Goal: Task Accomplishment & Management: Manage account settings

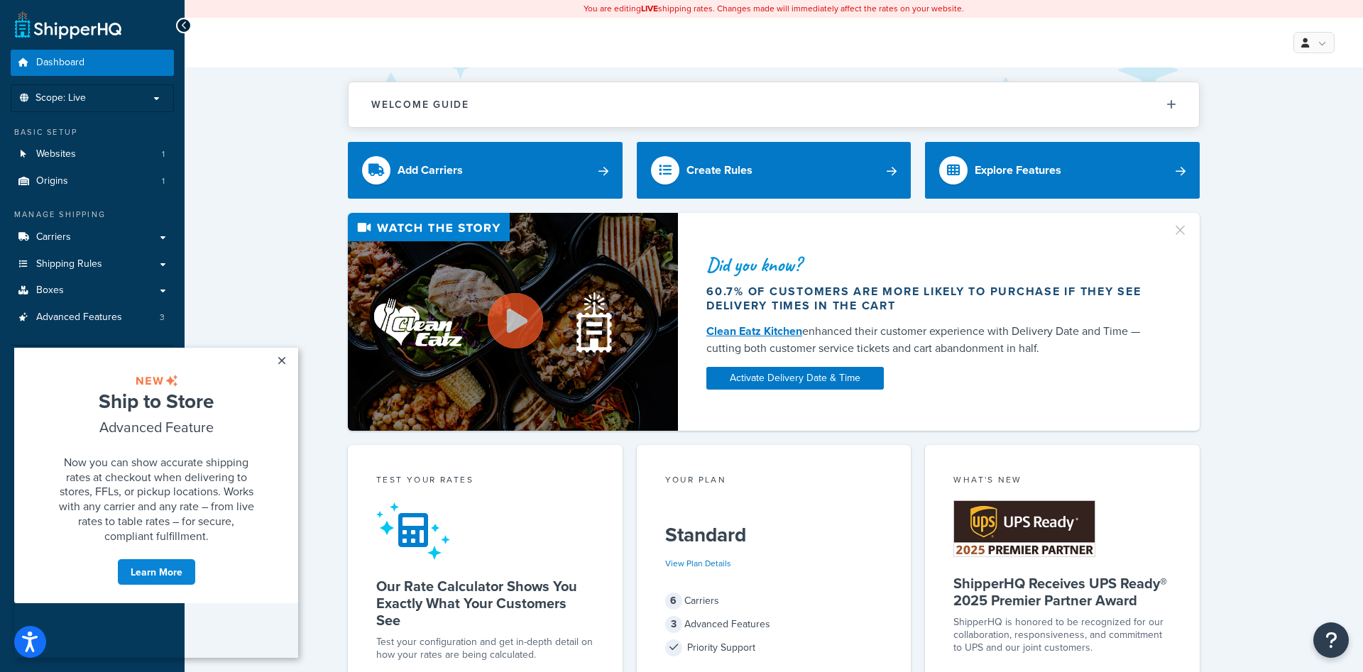
click at [284, 362] on link "×" at bounding box center [281, 361] width 25 height 26
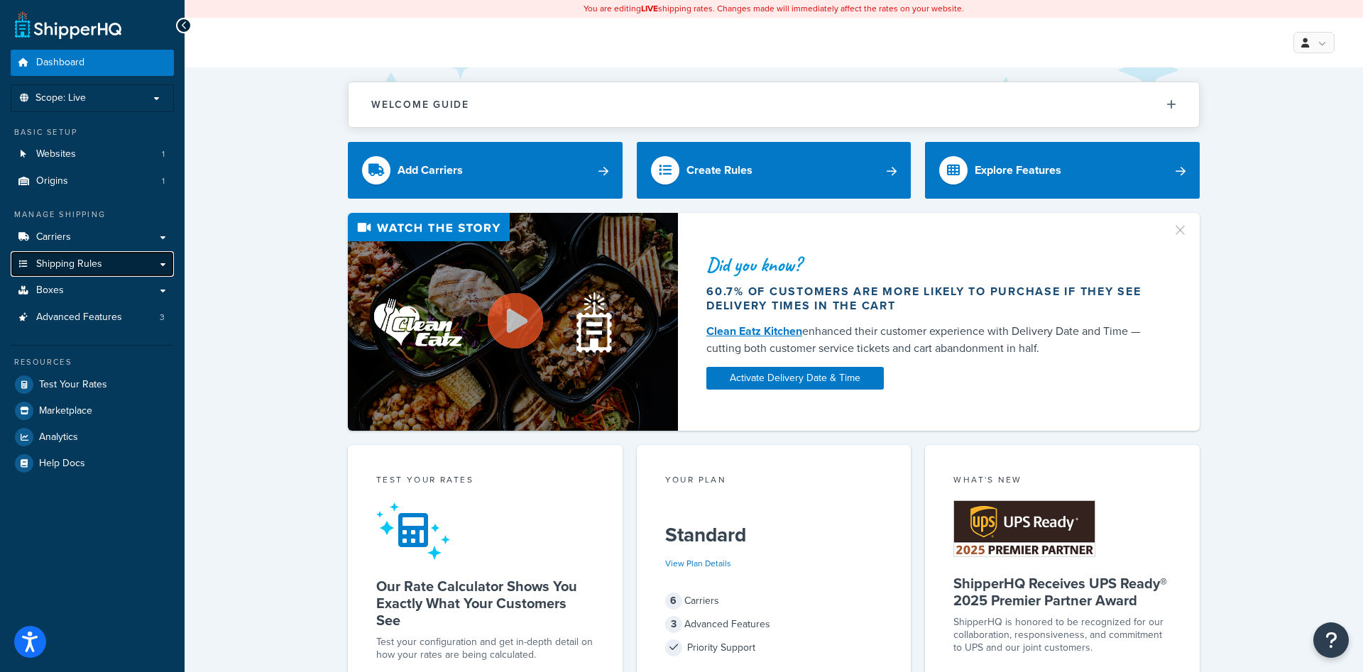
click at [111, 261] on link "Shipping Rules" at bounding box center [92, 264] width 163 height 26
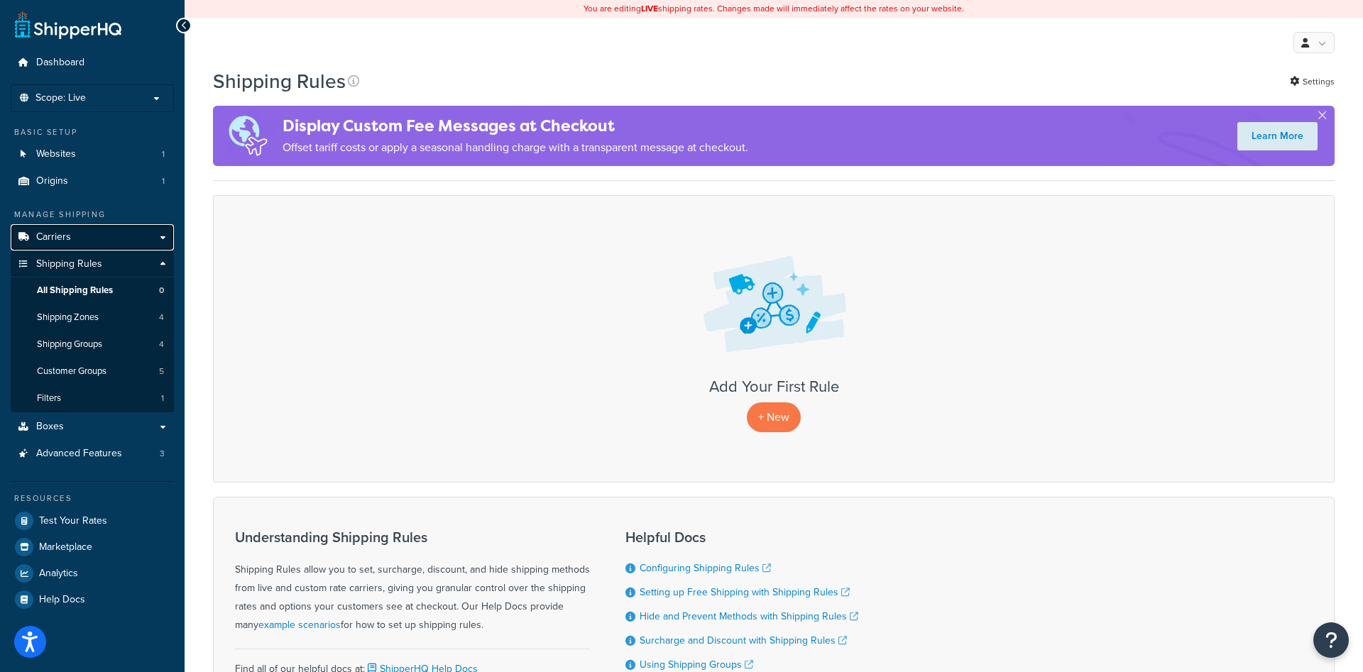
click at [111, 242] on link "Carriers" at bounding box center [92, 237] width 163 height 26
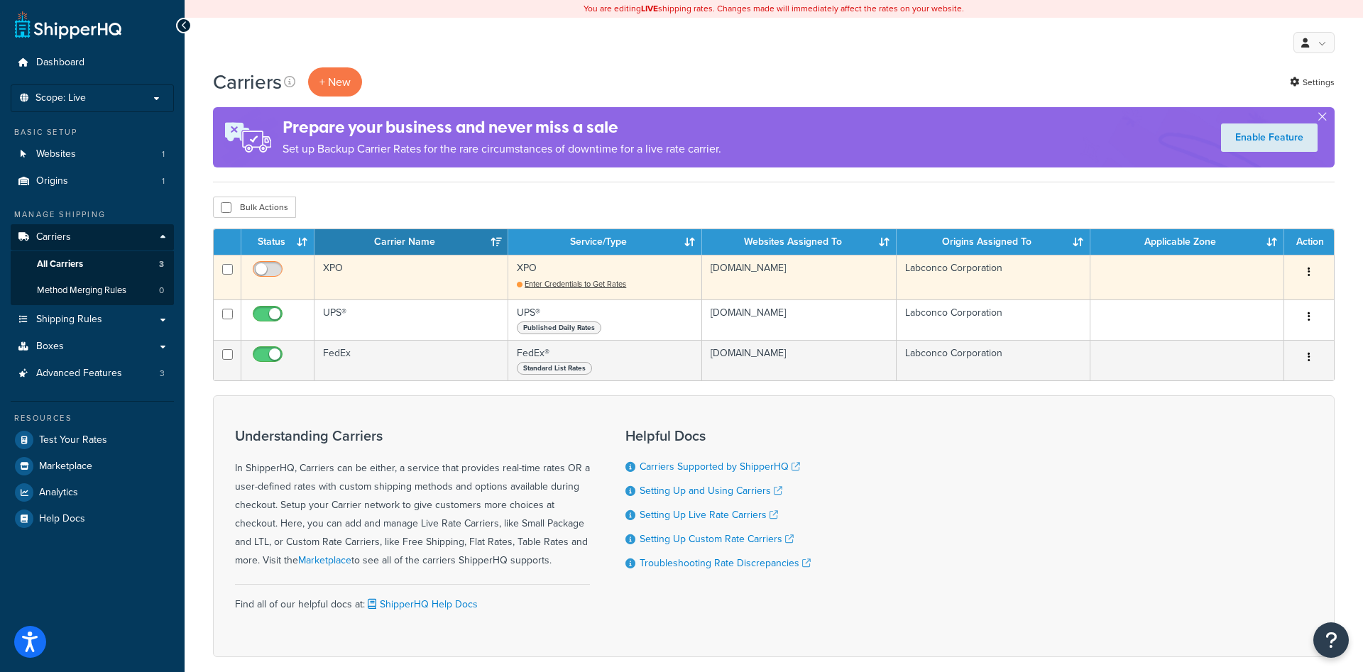
click at [275, 266] on input "checkbox" at bounding box center [269, 273] width 39 height 18
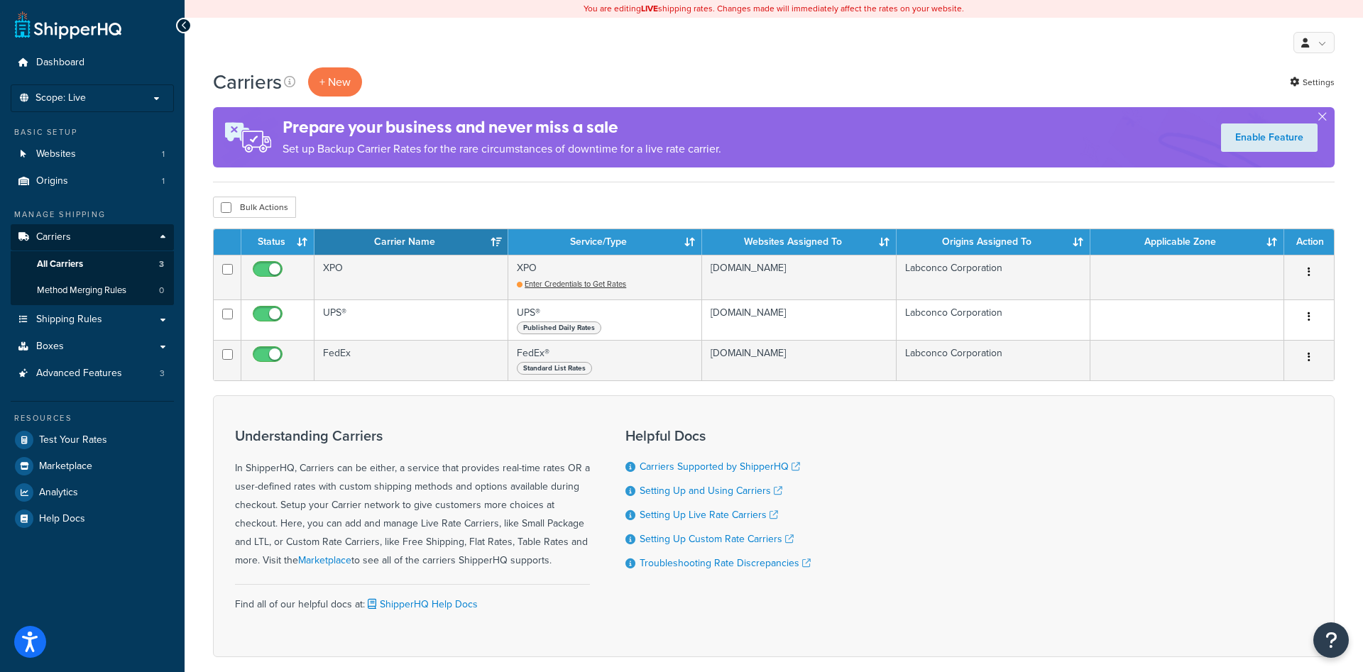
checkbox input "false"
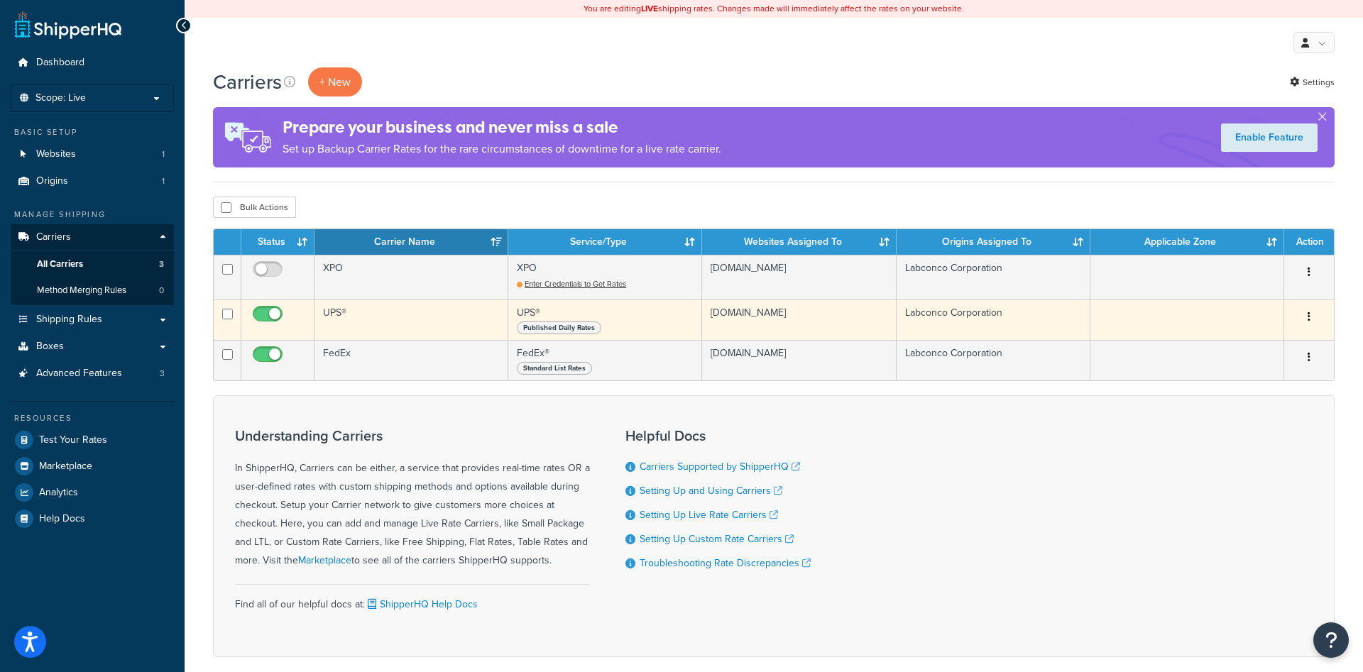
click at [334, 309] on td "UPS®" at bounding box center [411, 320] width 194 height 40
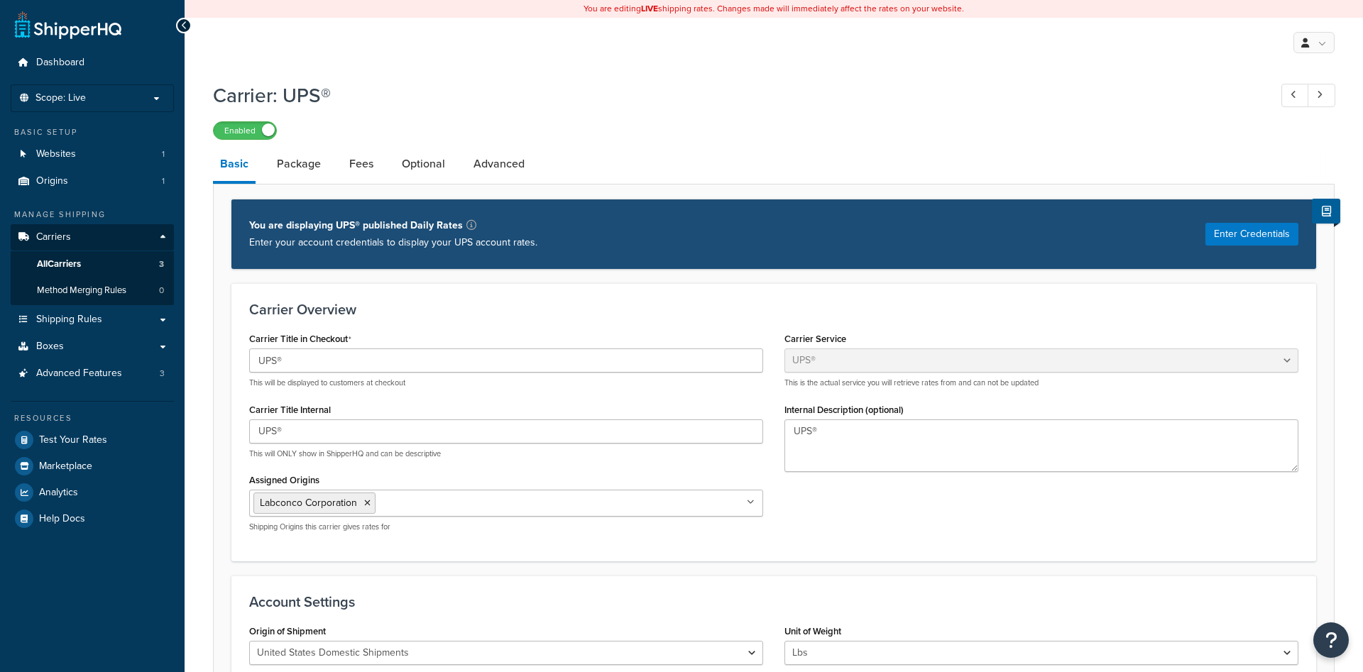
select select "ups"
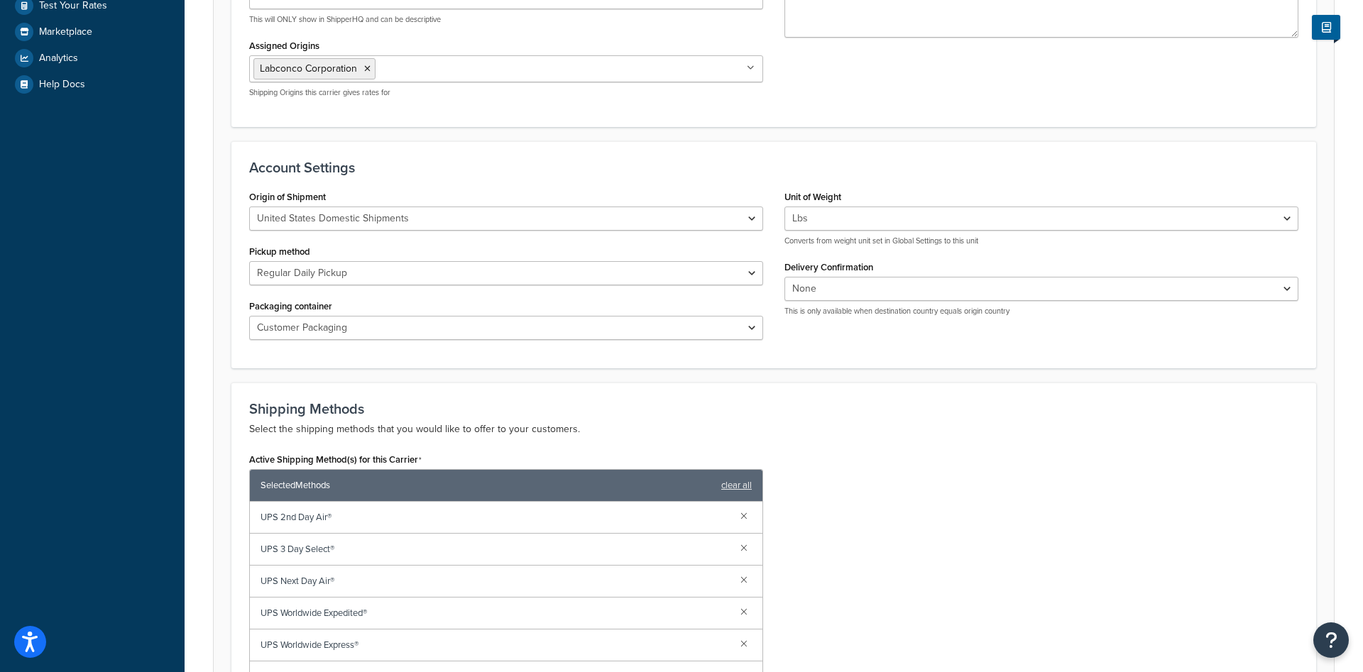
scroll to position [796, 0]
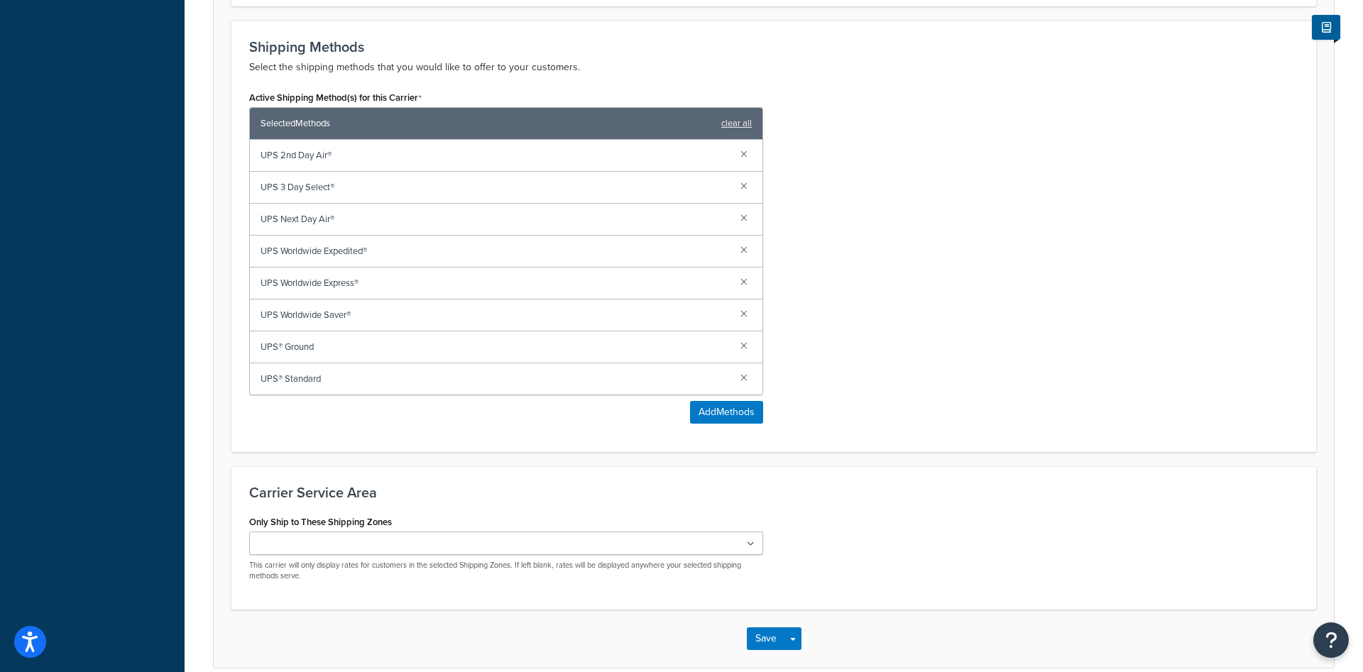
click at [739, 545] on ul at bounding box center [506, 543] width 514 height 23
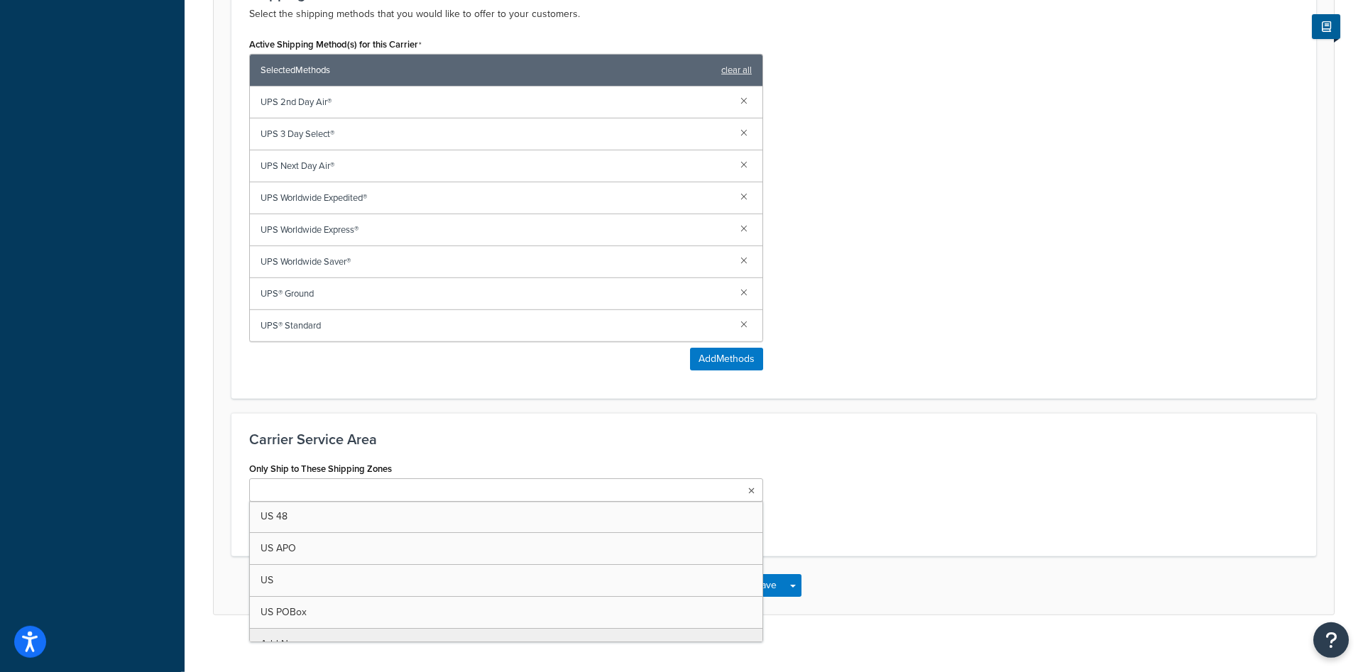
scroll to position [865, 0]
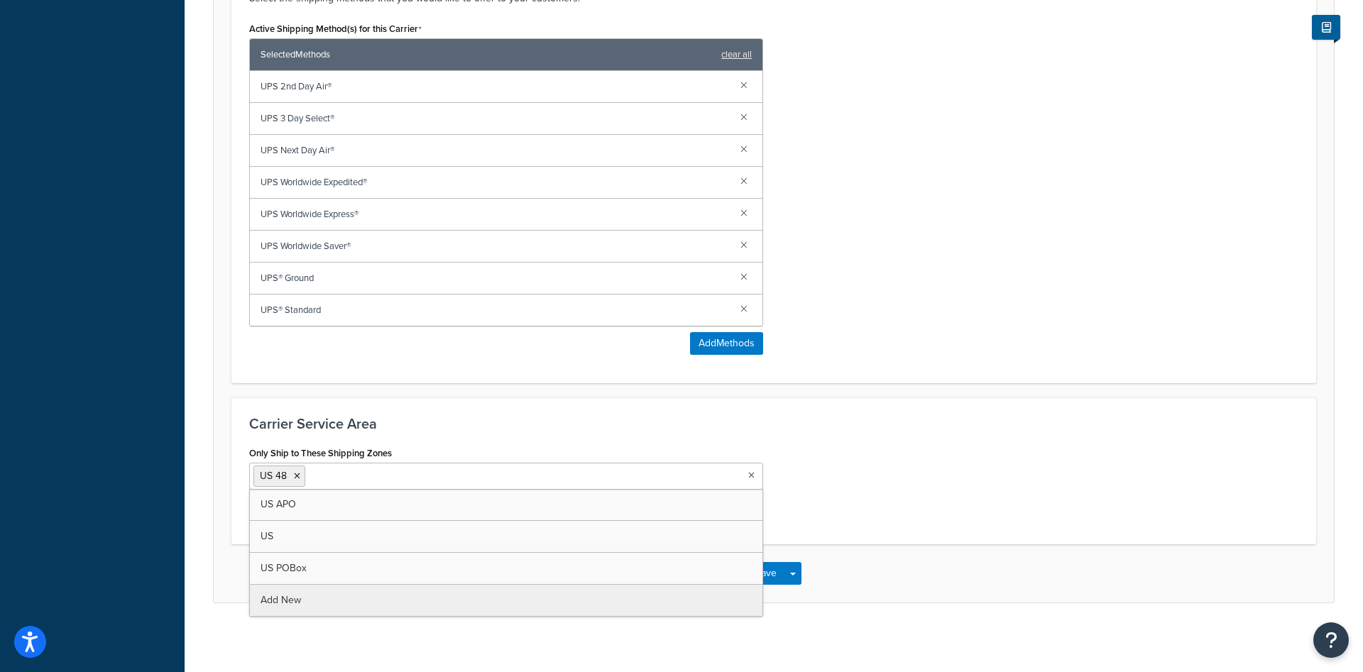
click at [926, 429] on h3 "Carrier Service Area" at bounding box center [773, 424] width 1049 height 16
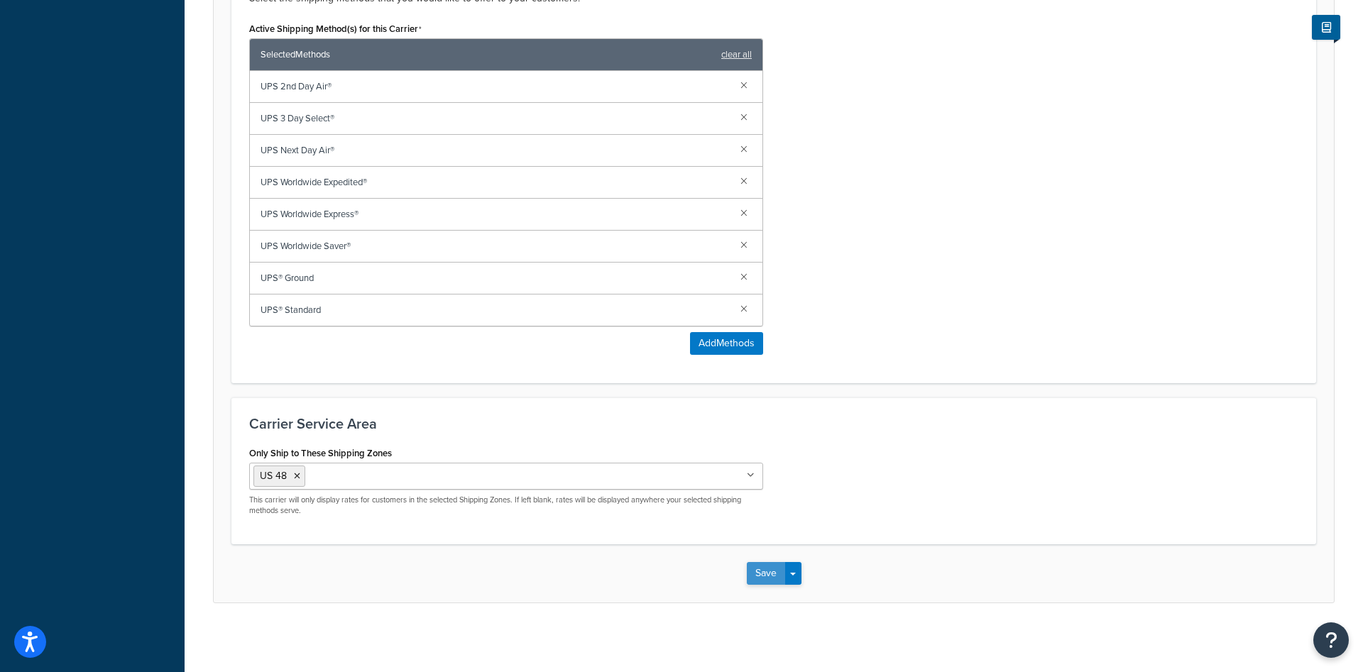
click at [763, 570] on button "Save" at bounding box center [766, 573] width 38 height 23
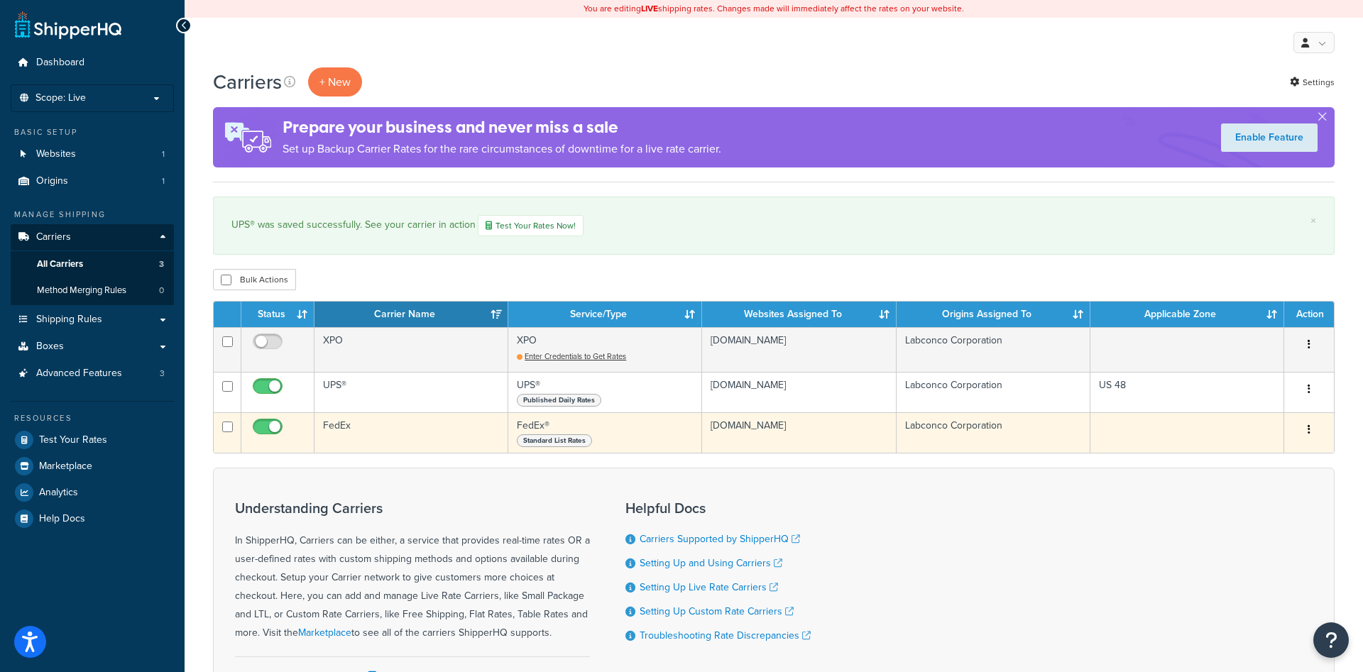
click at [534, 427] on td "FedEx® Standard List Rates" at bounding box center [605, 432] width 194 height 40
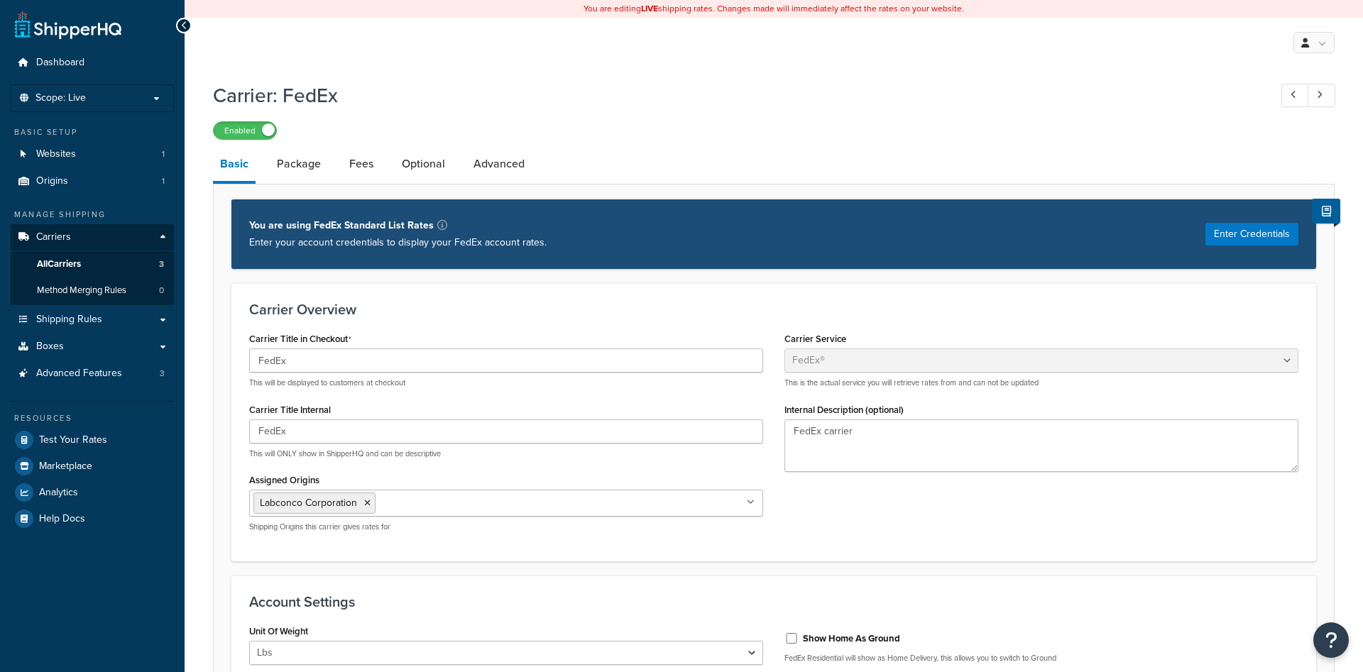
select select "fedEx"
select select "REGULAR_PICKUP"
select select "YOUR_PACKAGING"
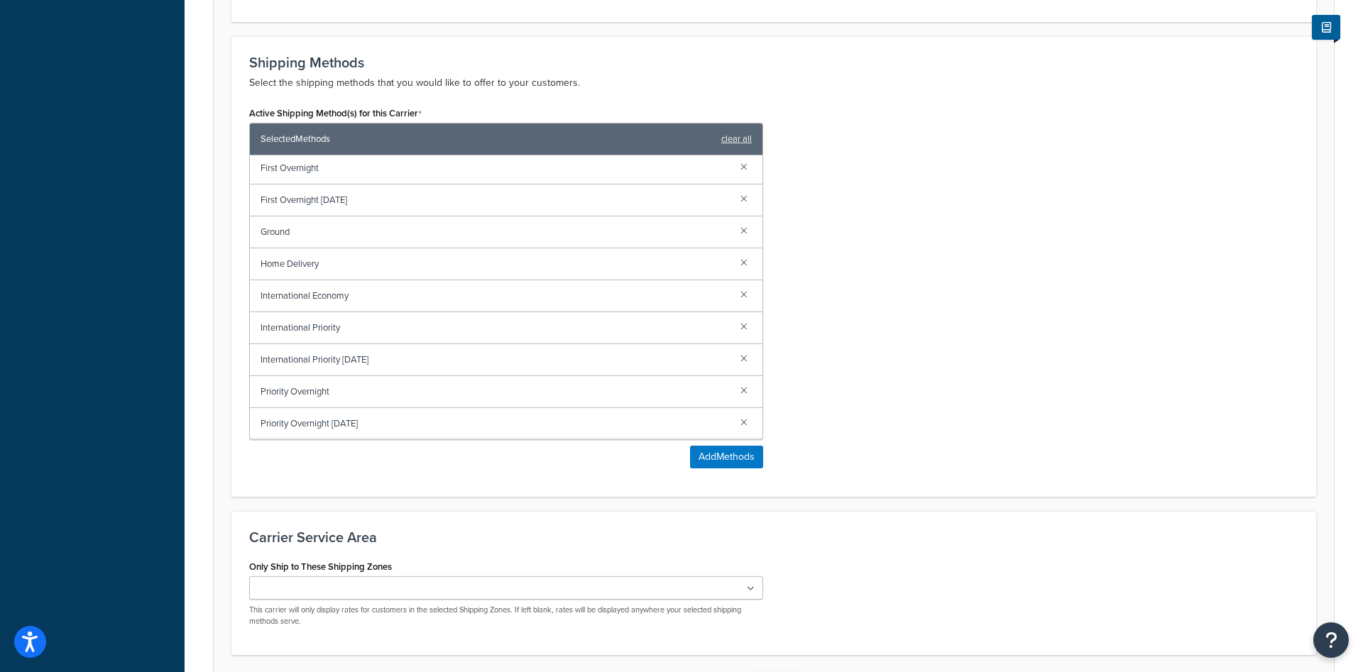
scroll to position [981, 0]
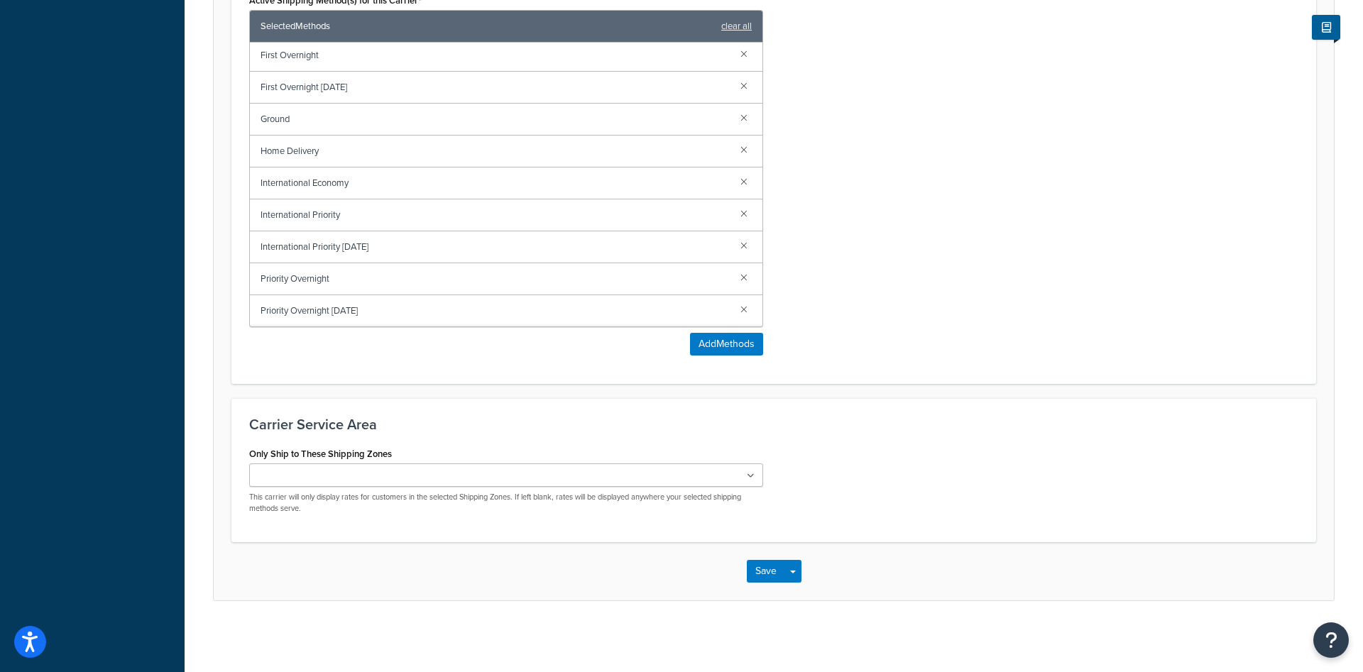
click at [743, 471] on ul at bounding box center [506, 474] width 514 height 23
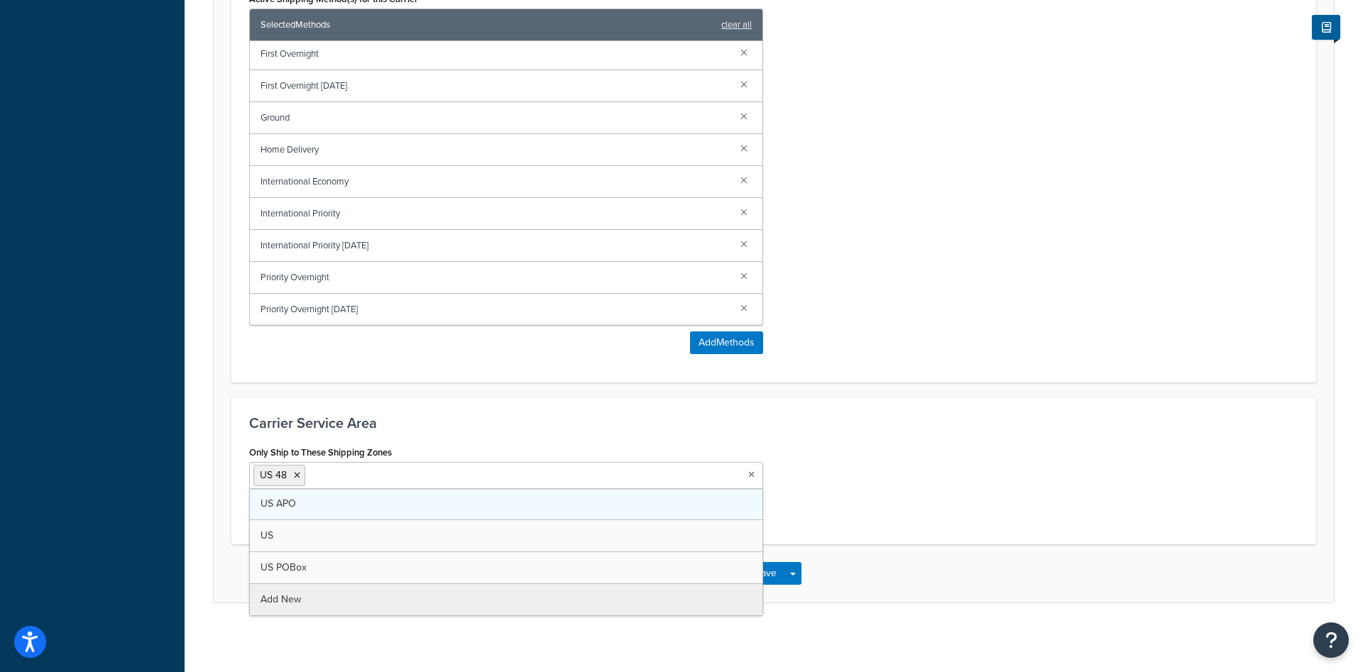
drag, startPoint x: 427, startPoint y: 506, endPoint x: 437, endPoint y: 507, distance: 10.7
drag, startPoint x: 852, startPoint y: 491, endPoint x: 815, endPoint y: 559, distance: 77.5
click at [851, 491] on div "Only Ship to These Shipping Zones US 48 US APO [GEOGRAPHIC_DATA] [GEOGRAPHIC_DA…" at bounding box center [773, 484] width 1070 height 84
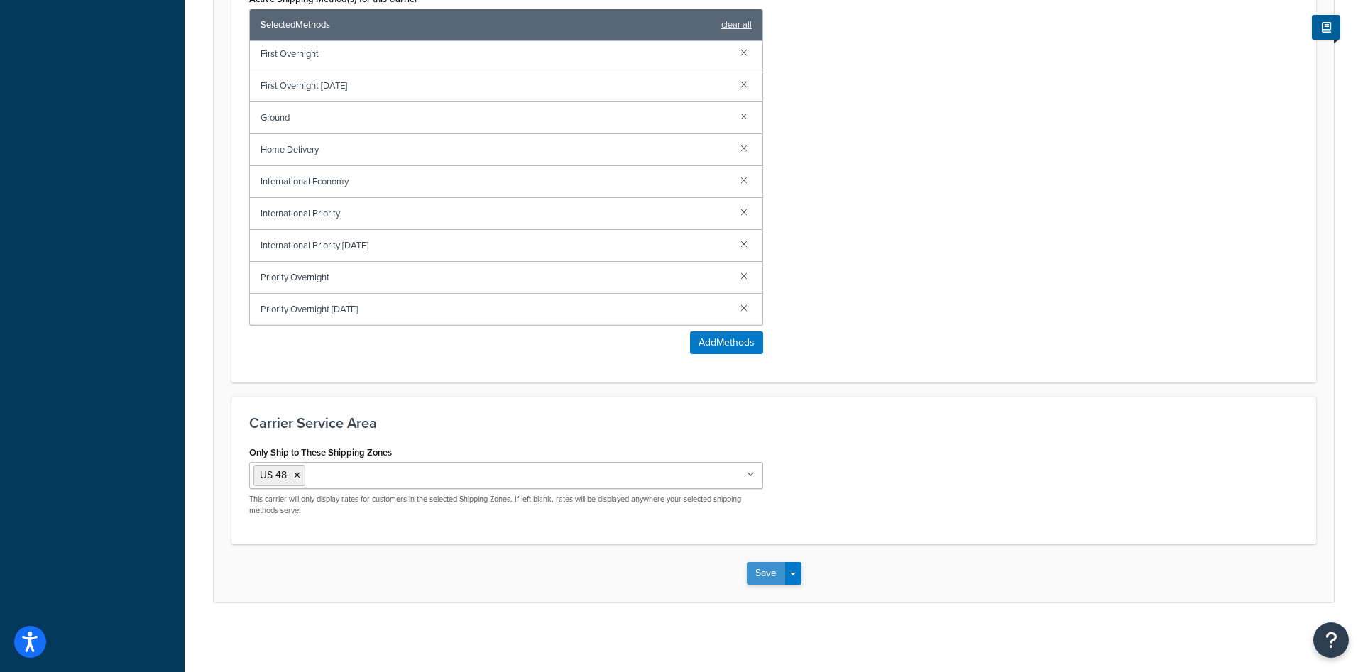
click at [760, 571] on button "Save" at bounding box center [766, 573] width 38 height 23
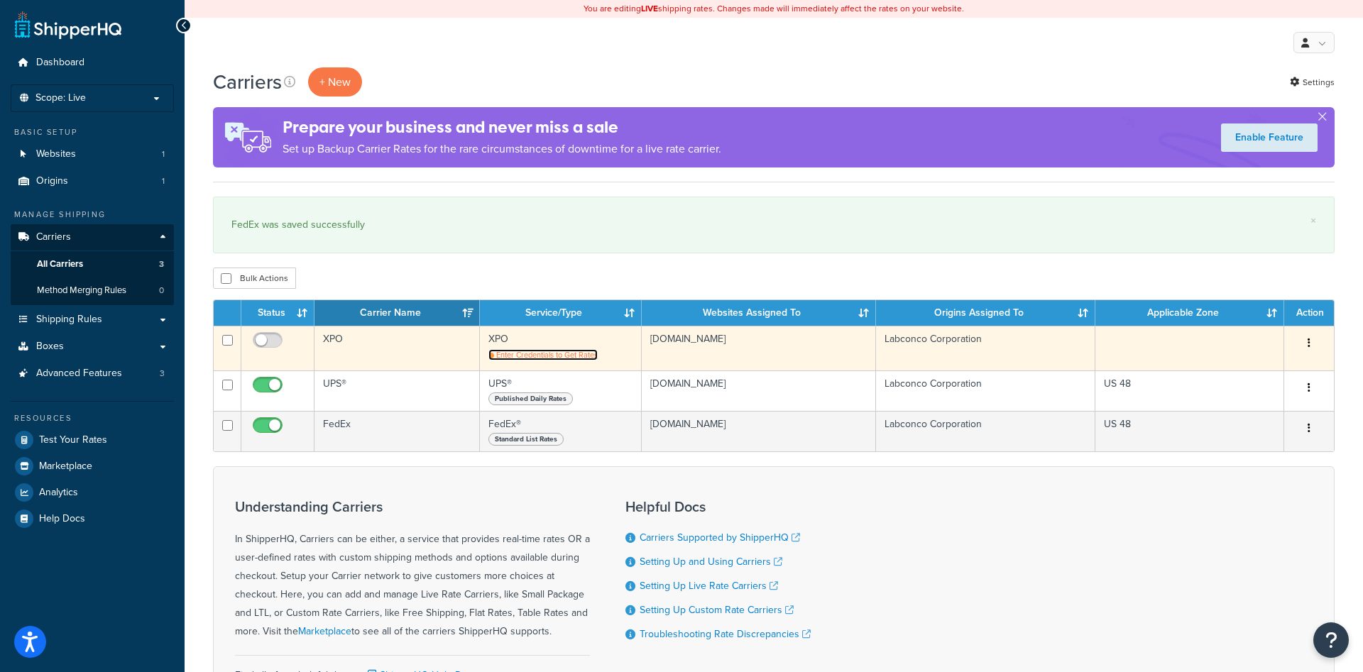
click at [525, 352] on span "Enter Credentials to Get Rates" at bounding box center [546, 354] width 101 height 11
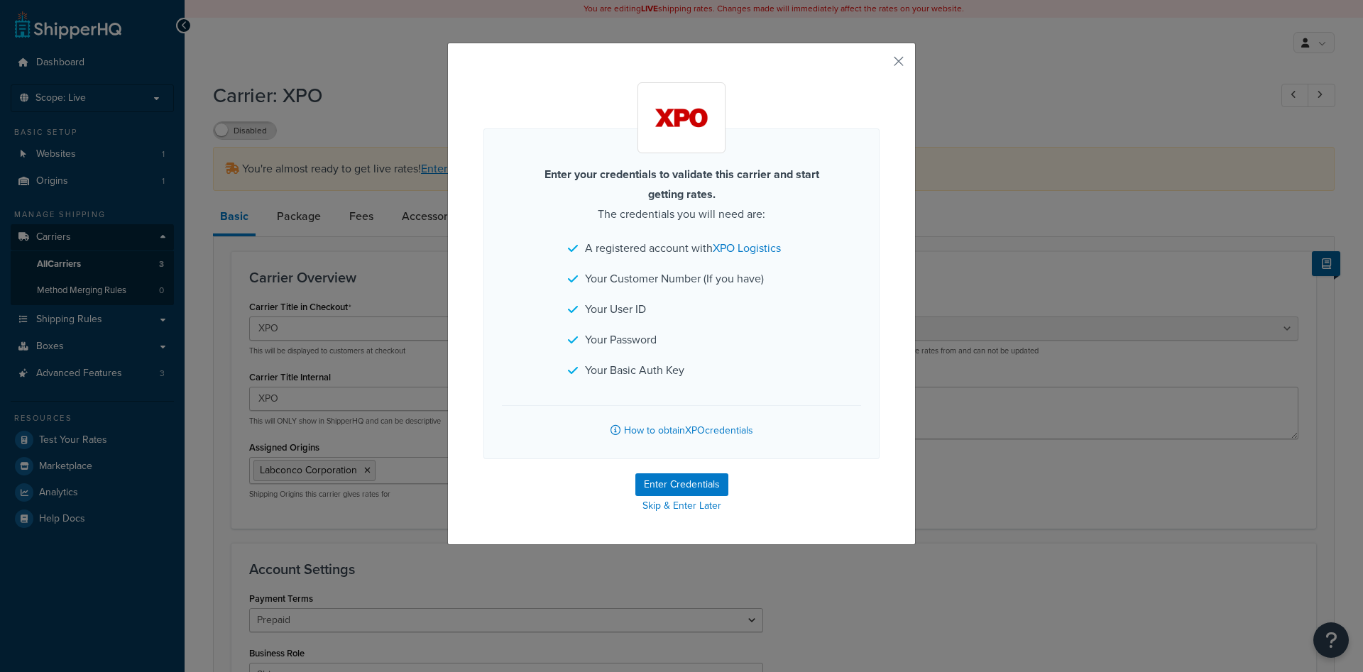
select select "xpoFreight"
click at [684, 481] on button "Enter Credentials" at bounding box center [681, 484] width 93 height 23
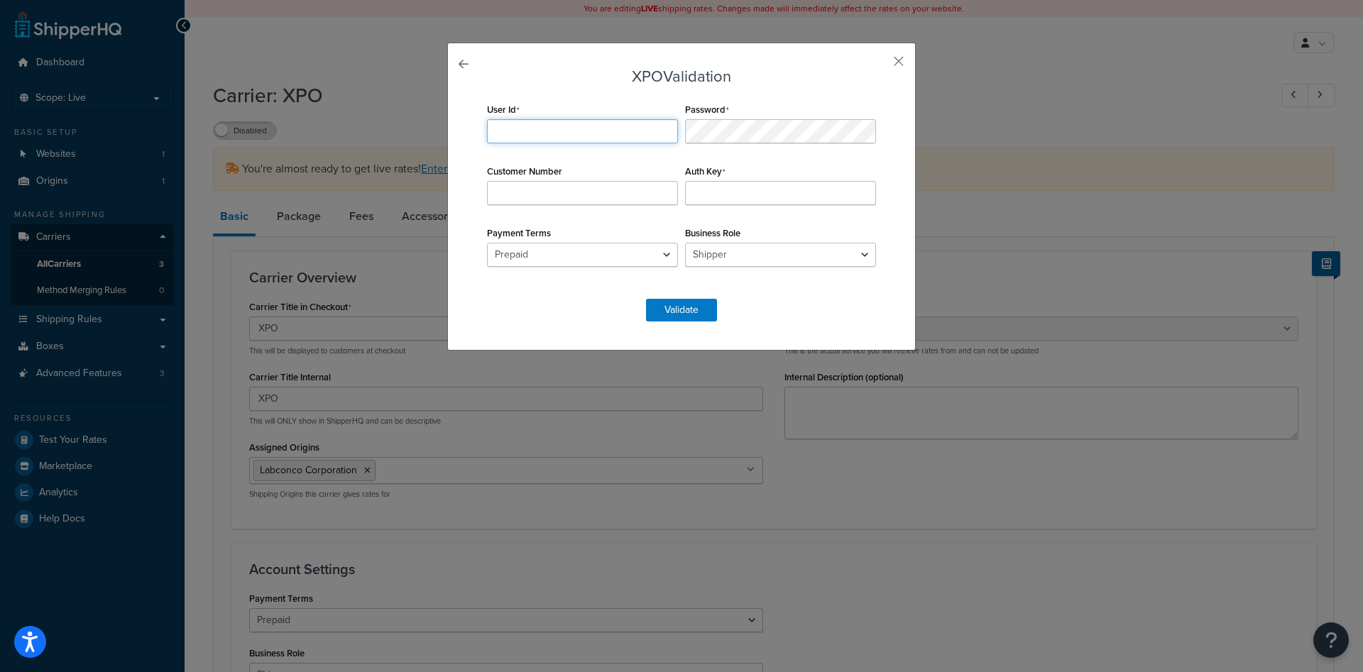
click at [537, 135] on input "User Id" at bounding box center [582, 131] width 191 height 24
drag, startPoint x: 728, startPoint y: 57, endPoint x: 767, endPoint y: 59, distance: 38.4
click at [767, 59] on div "XPO Validation User Id Required Password Customer Number Auth Key Payment Terms…" at bounding box center [681, 197] width 468 height 308
click at [811, 326] on div "XPO Validation User Id Required Password Customer Number Auth Key Payment Terms…" at bounding box center [681, 197] width 468 height 308
click at [512, 124] on input "User Id" at bounding box center [582, 131] width 191 height 24
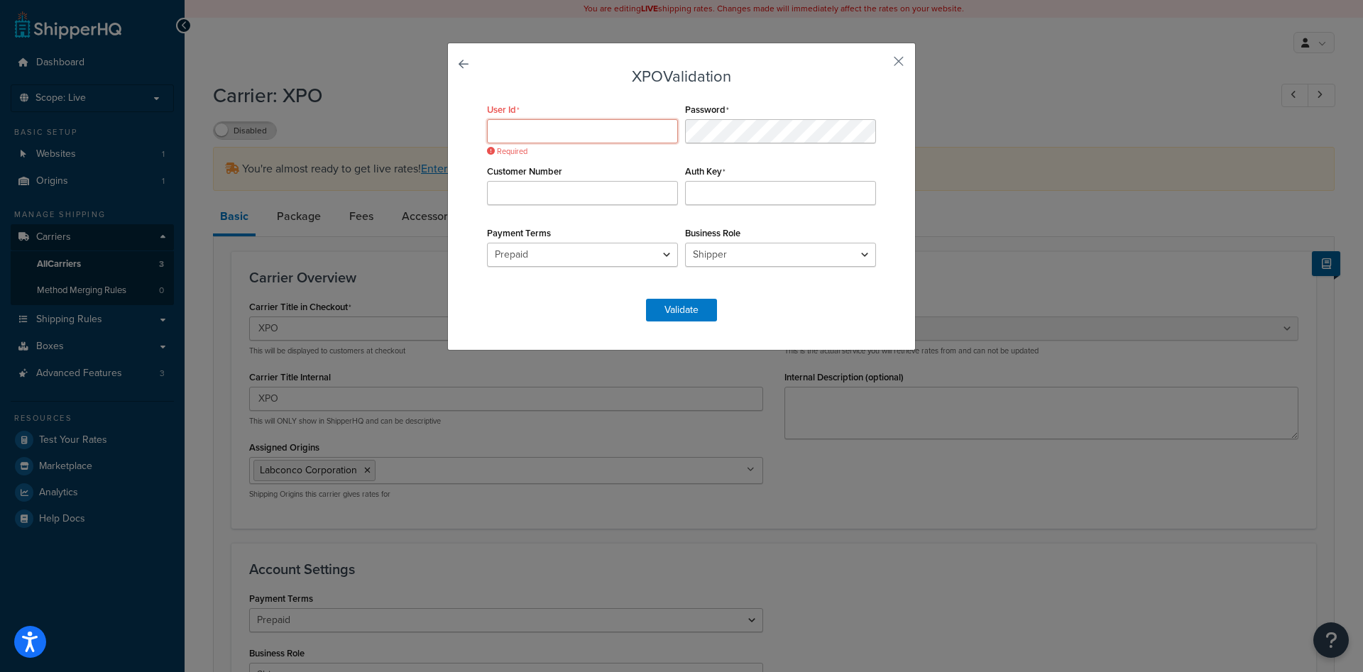
paste input "[EMAIL_ADDRESS][DOMAIN_NAME]"
type input "[EMAIL_ADDRESS][DOMAIN_NAME]"
click at [624, 185] on input "Customer Number" at bounding box center [582, 193] width 191 height 24
paste input "LABCD001900"
type input "LABCD001900"
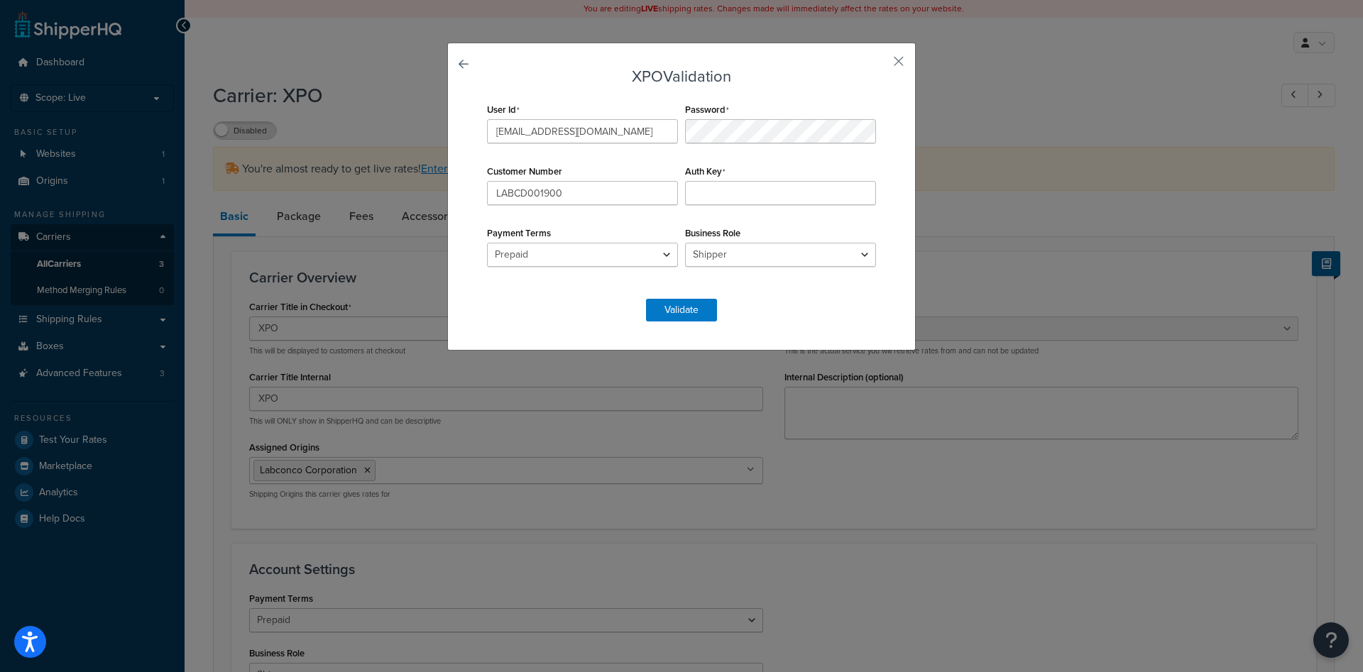
click at [789, 225] on div "Business Role Shipper Consignee Third Party" at bounding box center [780, 245] width 198 height 44
click at [679, 253] on div "Payment Terms Prepaid Collect" at bounding box center [582, 245] width 198 height 44
click at [487, 243] on select "Prepaid Collect" at bounding box center [582, 255] width 191 height 24
click at [685, 243] on select "Shipper Consignee Third Party" at bounding box center [780, 255] width 191 height 24
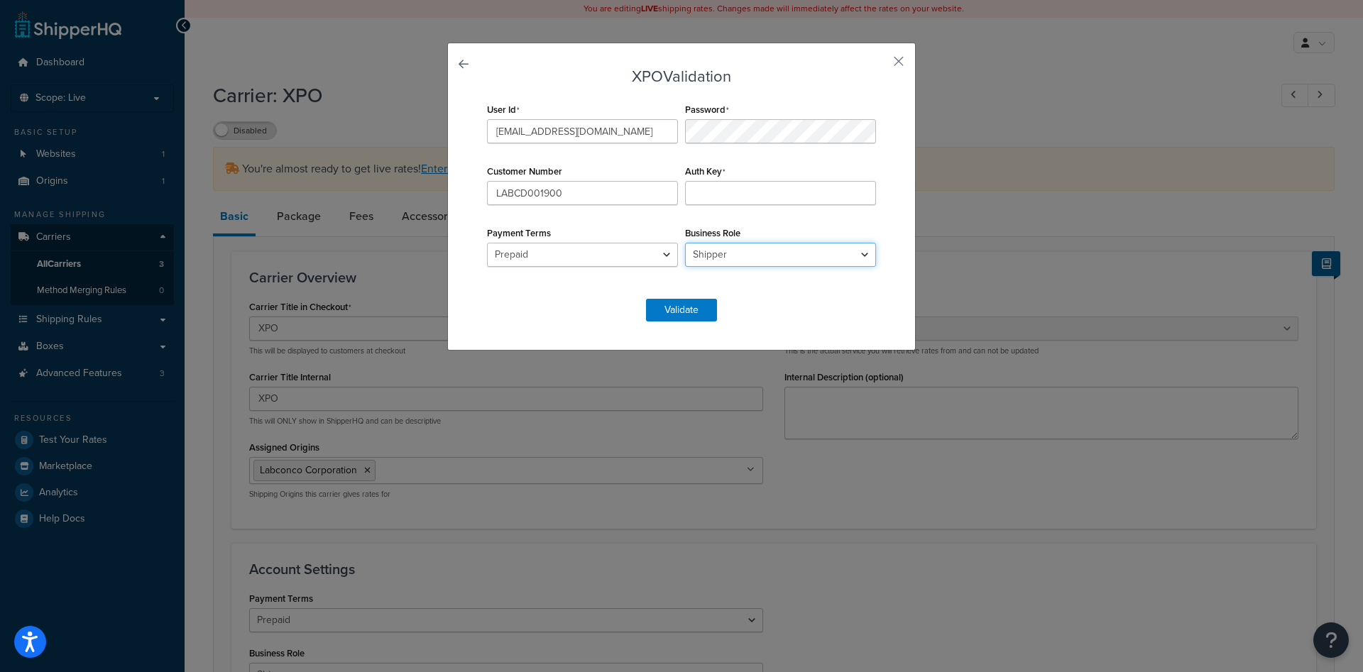
click at [783, 256] on select "Shipper Consignee Third Party" at bounding box center [780, 255] width 191 height 24
click at [804, 199] on input "Auth Key" at bounding box center [780, 193] width 191 height 24
